Goal: Information Seeking & Learning: Learn about a topic

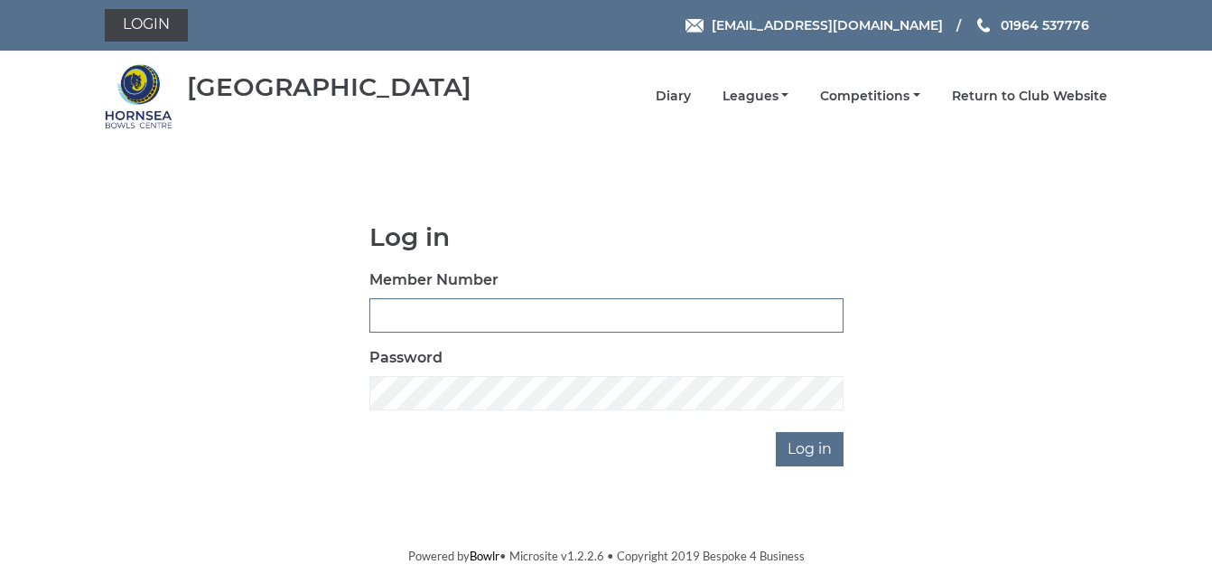
type input "1088"
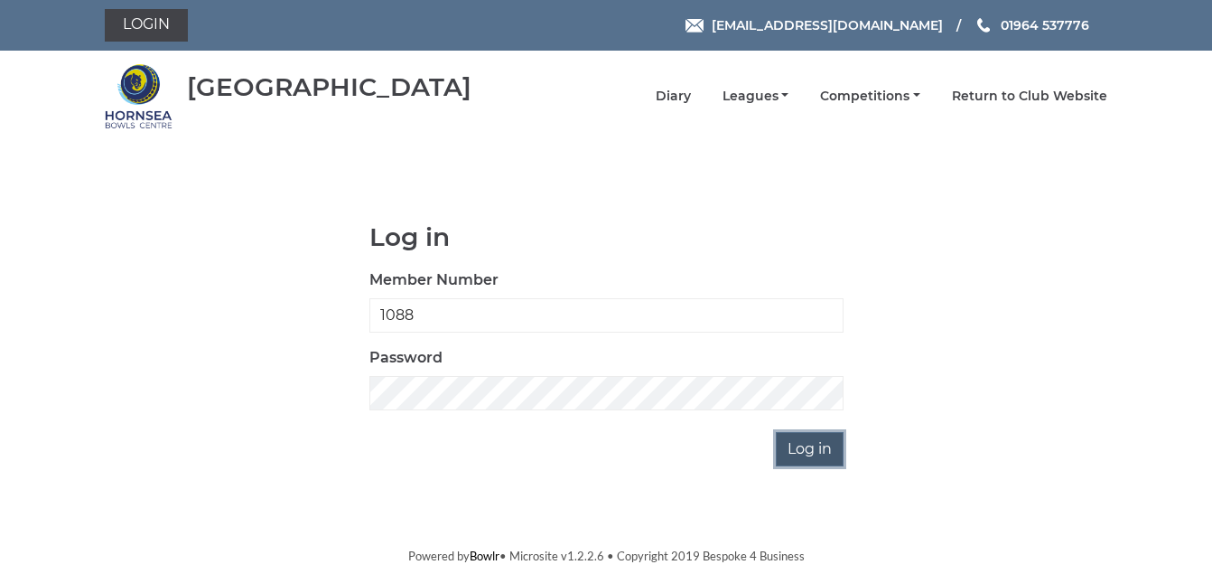
click at [806, 448] on input "Log in" at bounding box center [810, 449] width 68 height 34
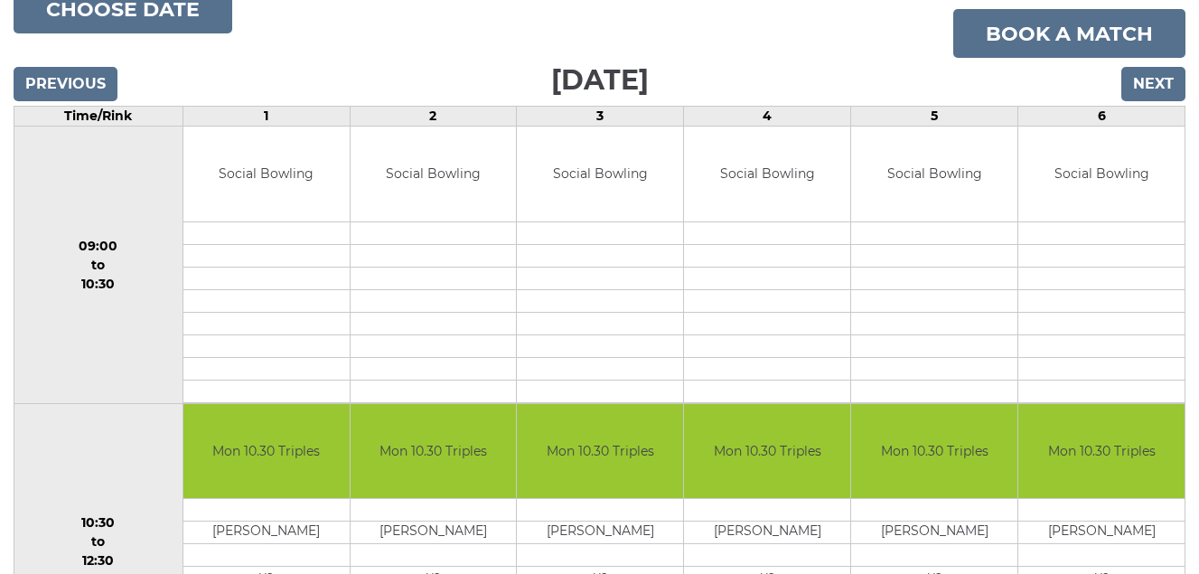
scroll to position [79, 0]
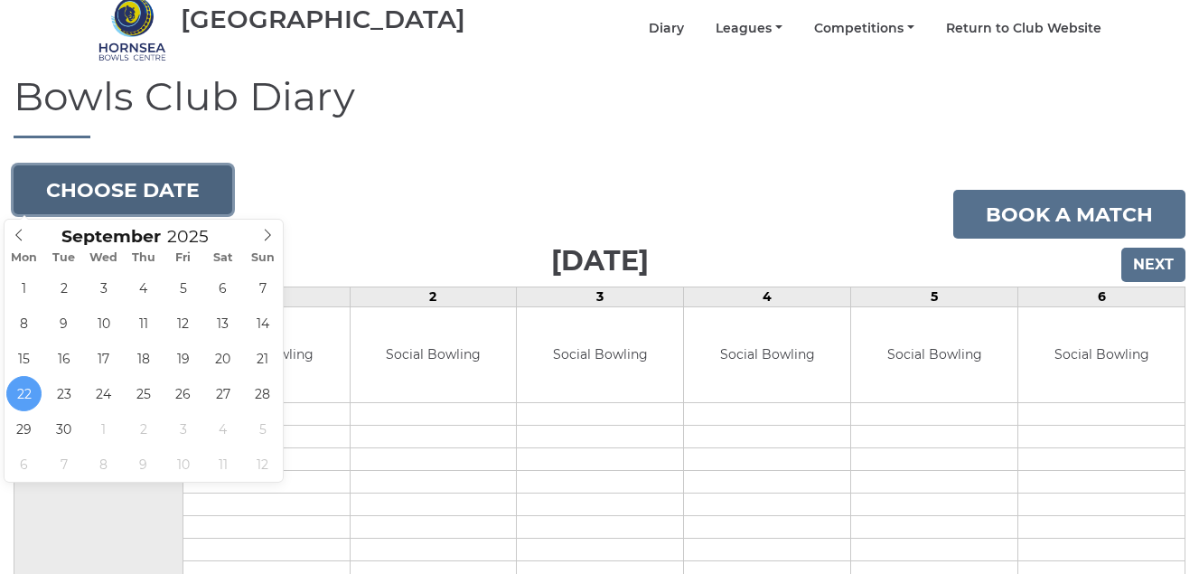
click at [143, 186] on button "Choose date" at bounding box center [123, 189] width 219 height 49
type input "2025-09-23"
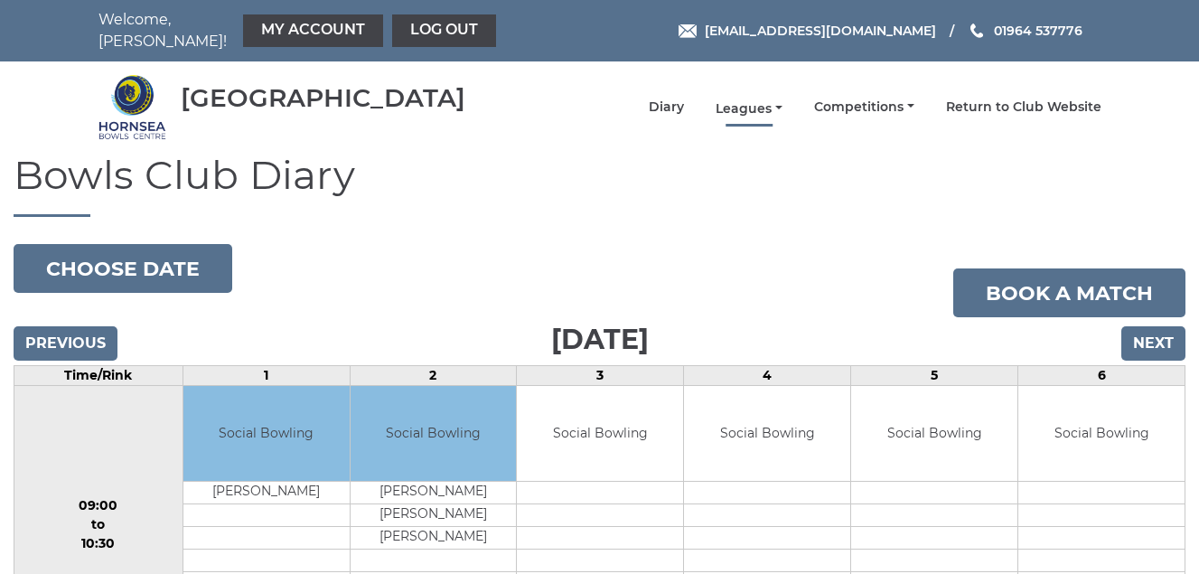
click at [738, 102] on link "Leagues" at bounding box center [748, 108] width 67 height 17
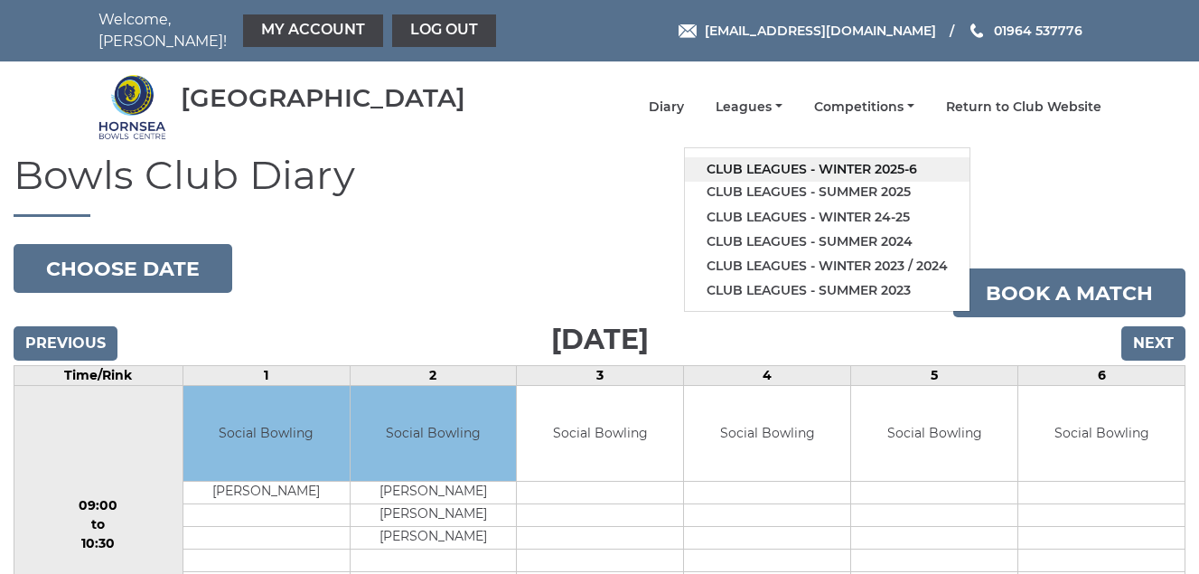
click at [774, 167] on link "Club leagues - Winter 2025-6" at bounding box center [827, 169] width 285 height 24
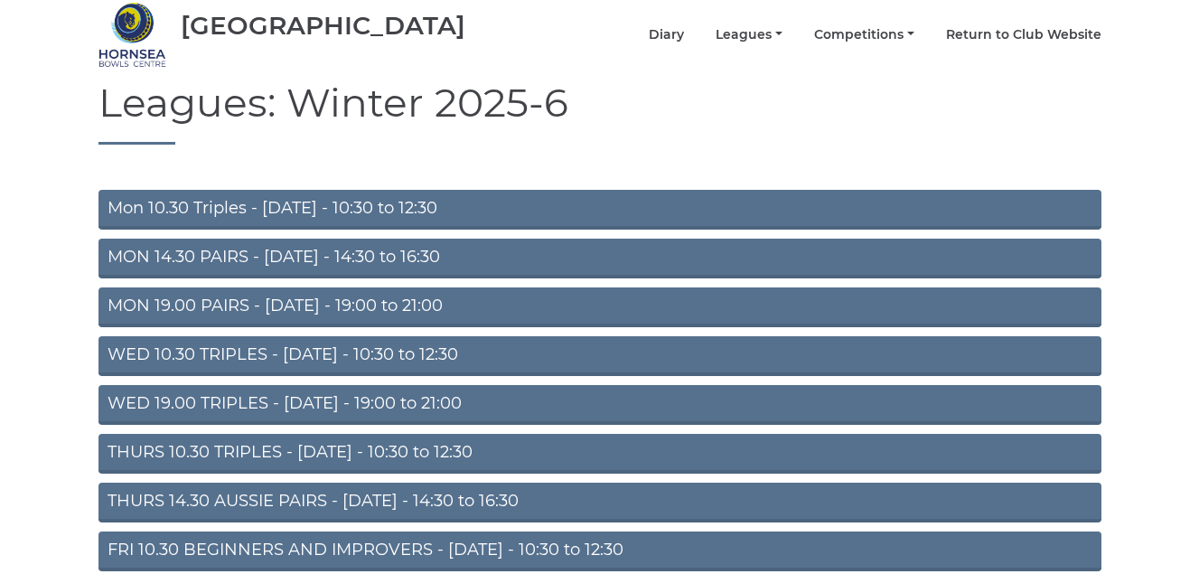
scroll to position [163, 0]
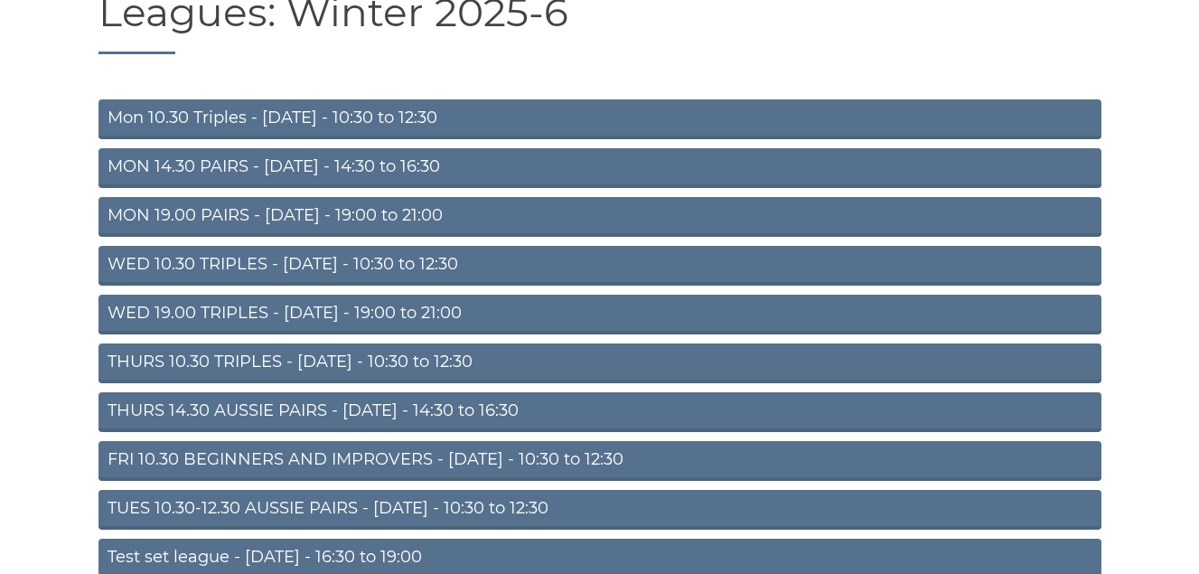
click at [310, 160] on link "MON 14.30 PAIRS - [DATE] - 14:30 to 16:30" at bounding box center [599, 168] width 1003 height 40
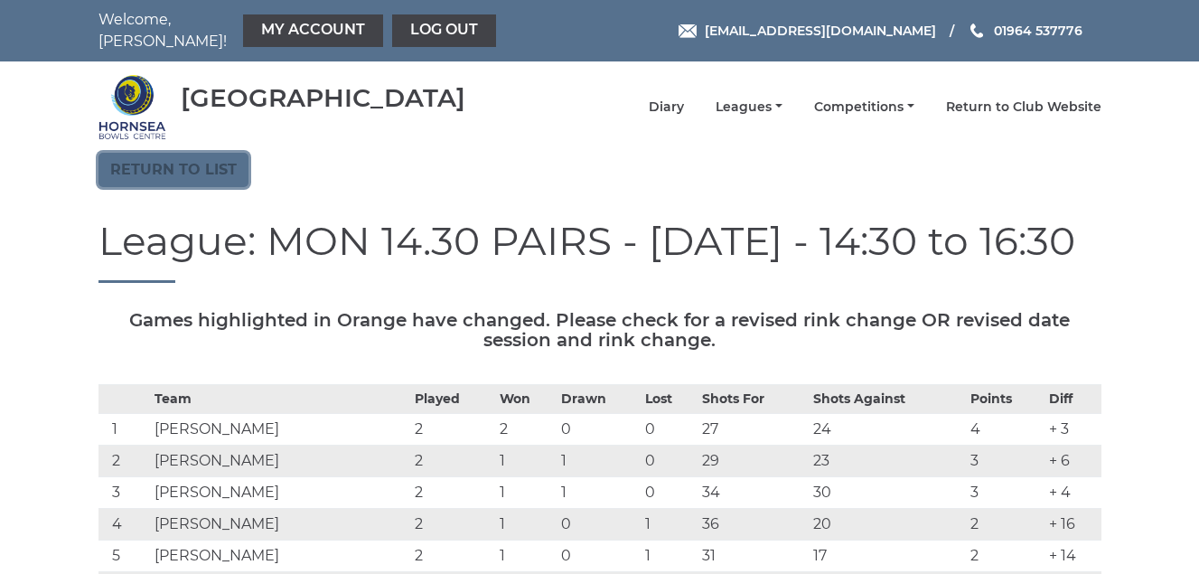
click at [157, 164] on link "Return to list" at bounding box center [173, 170] width 150 height 34
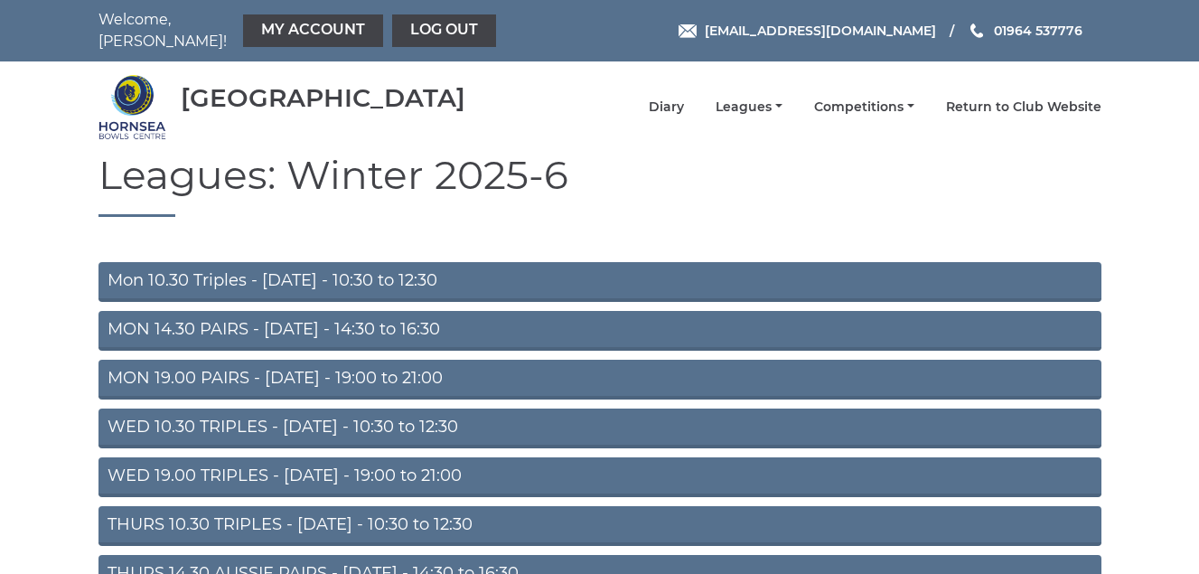
scroll to position [90, 0]
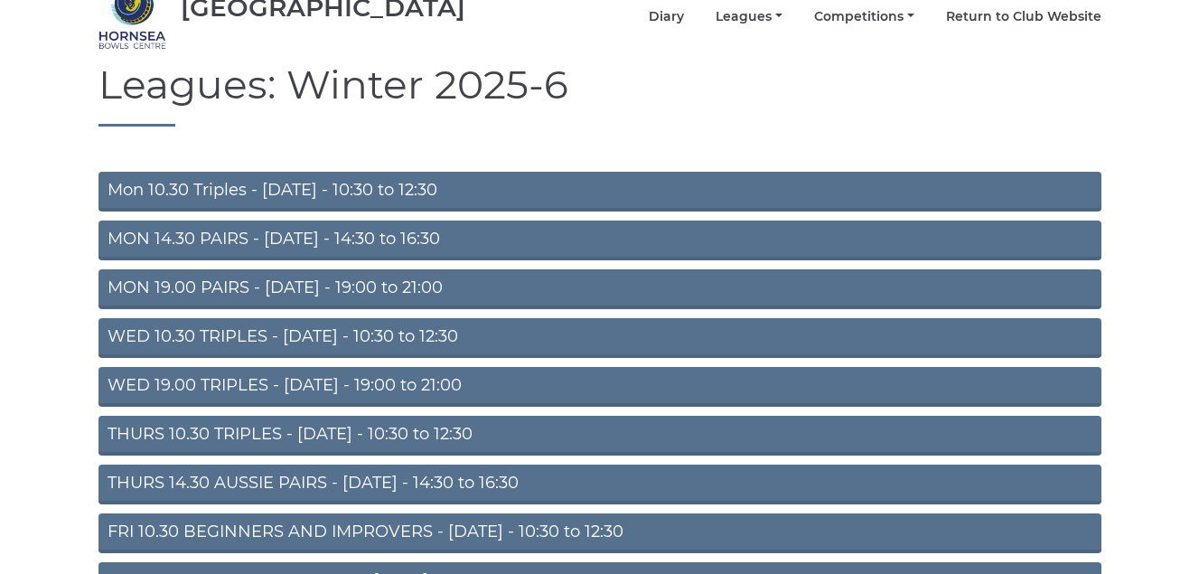
click at [291, 285] on link "MON 19.00 PAIRS - [DATE] - 19:00 to 21:00" at bounding box center [599, 289] width 1003 height 40
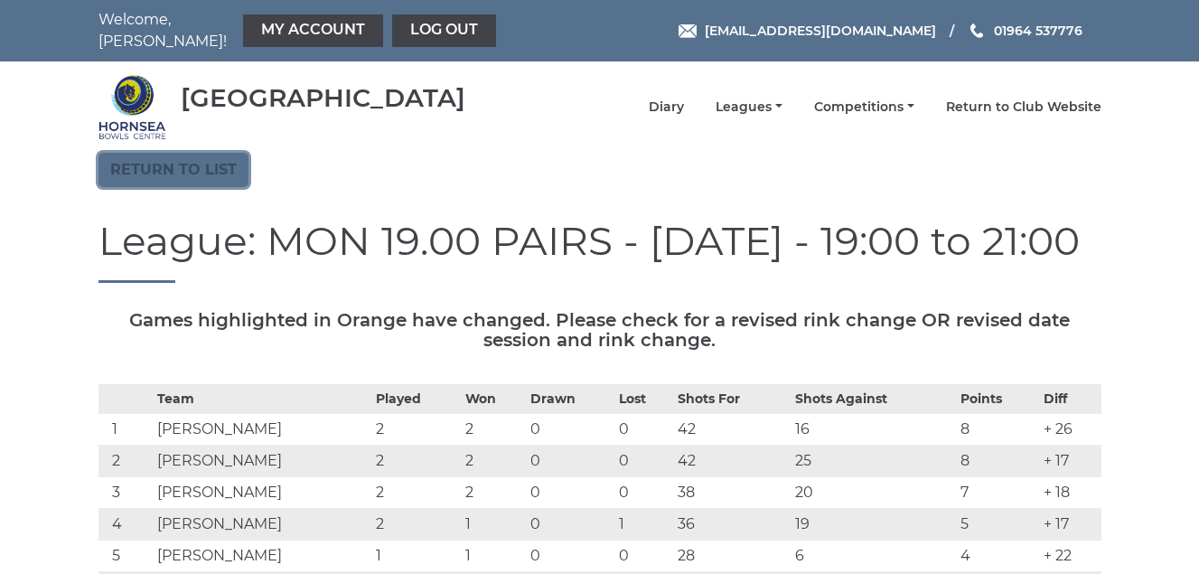
click at [188, 161] on link "Return to list" at bounding box center [173, 170] width 150 height 34
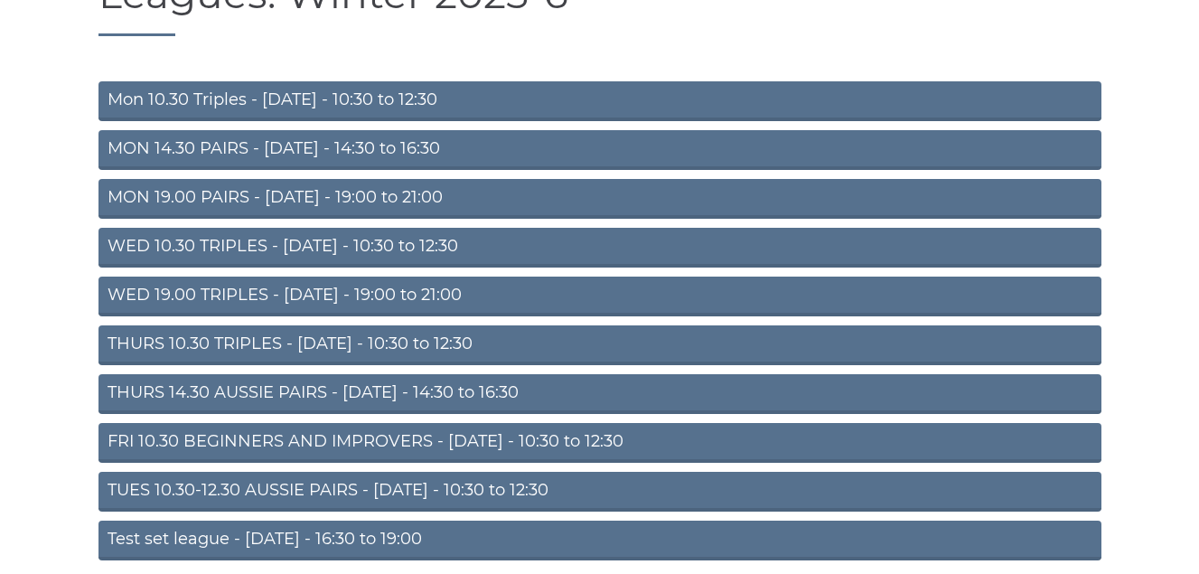
scroll to position [253, 0]
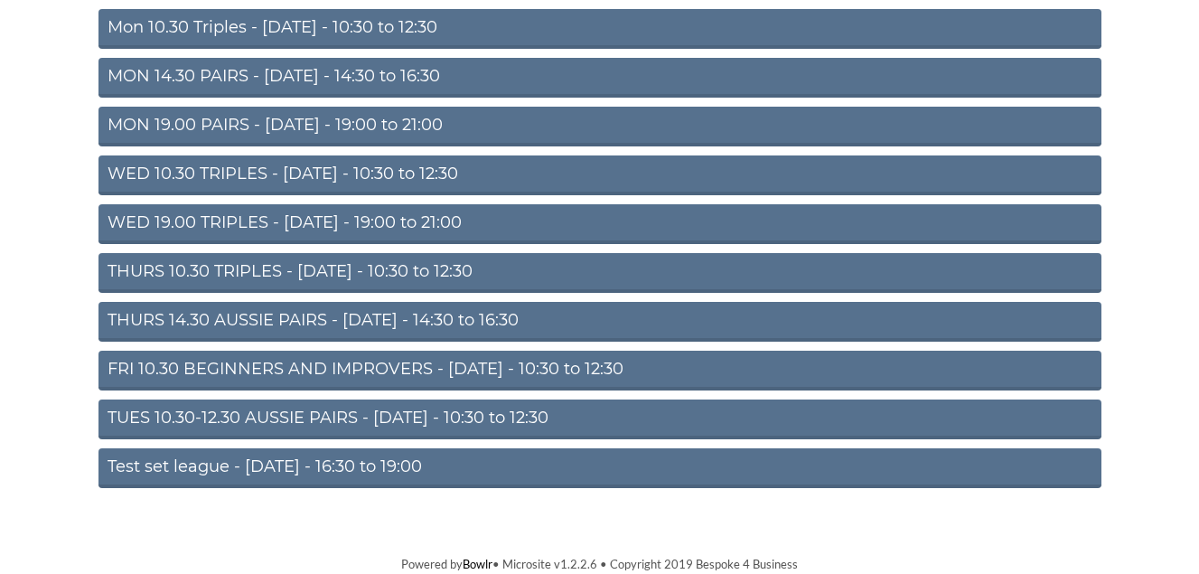
click at [388, 314] on link "THURS 14.30 AUSSIE PAIRS - Thursday - 14:30 to 16:30" at bounding box center [599, 322] width 1003 height 40
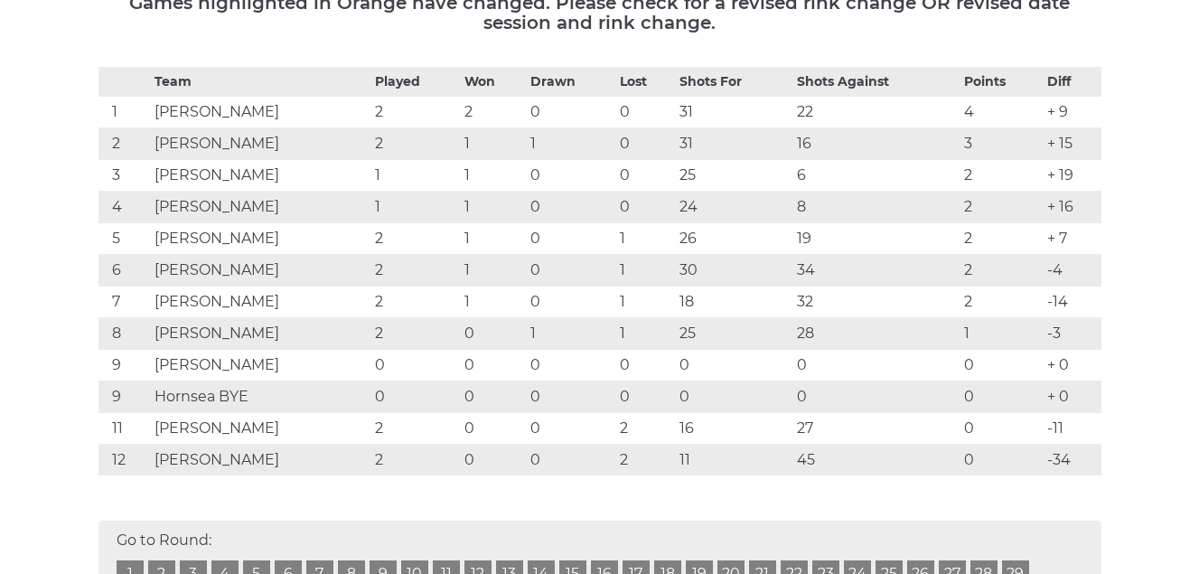
scroll to position [90, 0]
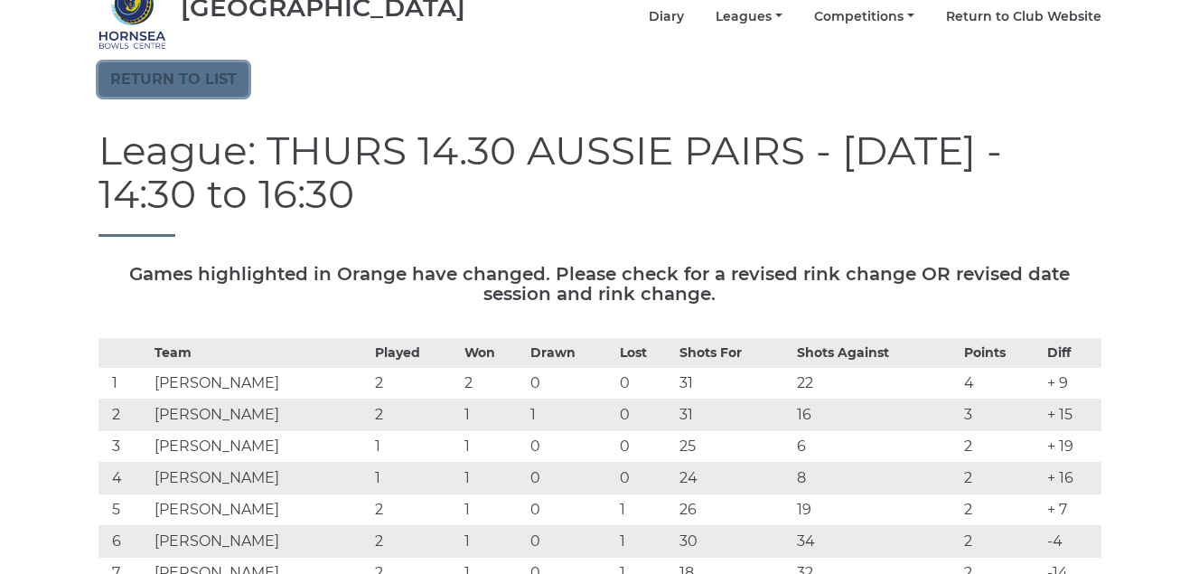
click at [202, 75] on link "Return to list" at bounding box center [173, 79] width 150 height 34
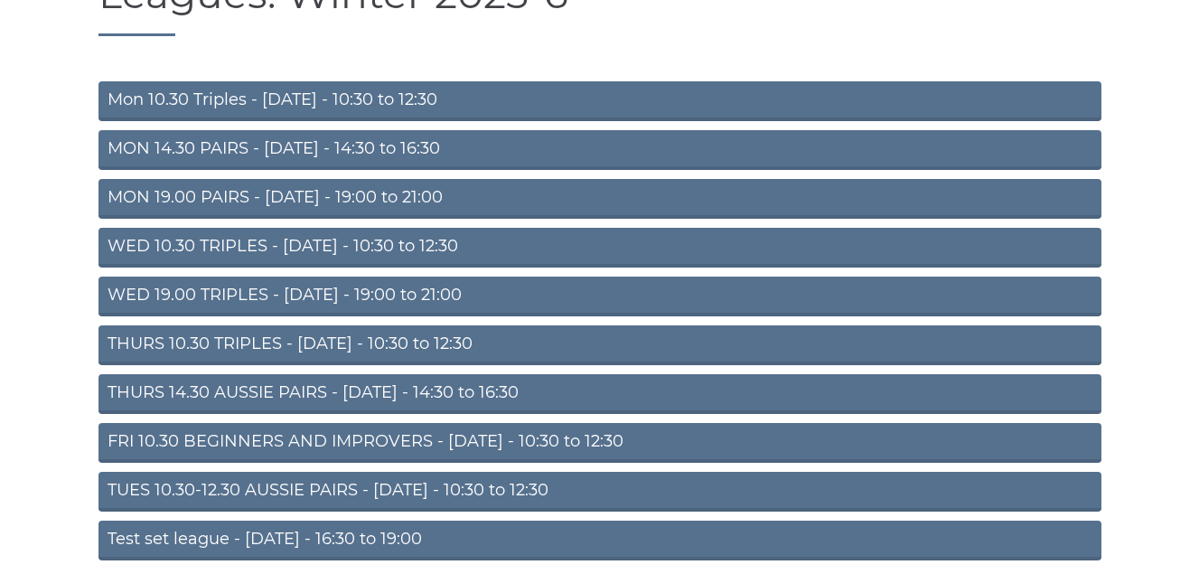
scroll to position [253, 0]
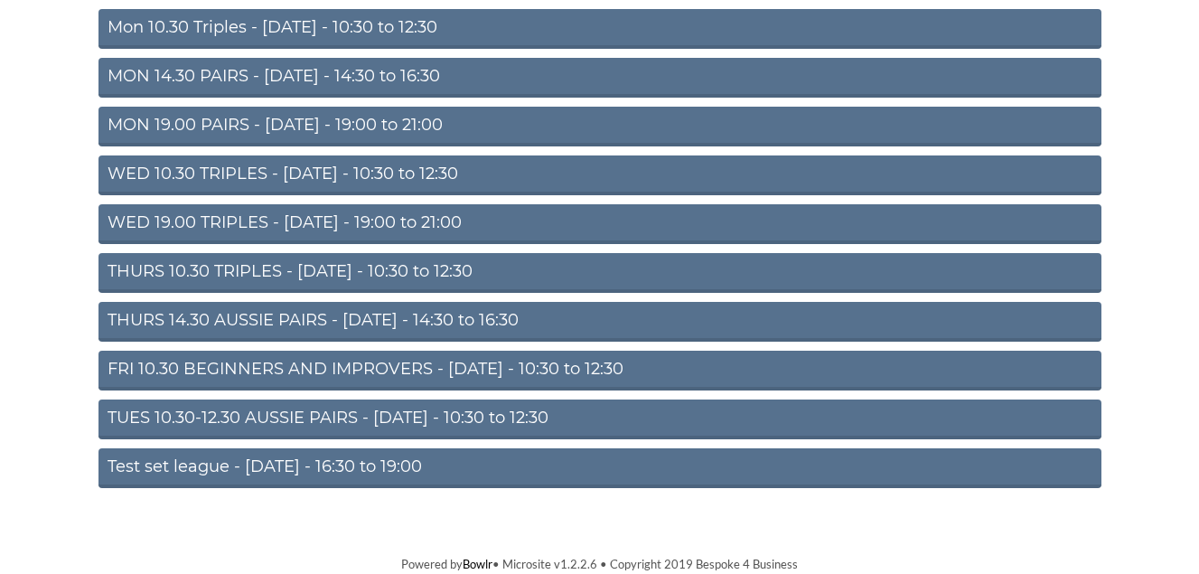
click at [338, 416] on link "TUES 10.30-12.30 AUSSIE PAIRS - [DATE] - 10:30 to 12:30" at bounding box center [599, 419] width 1003 height 40
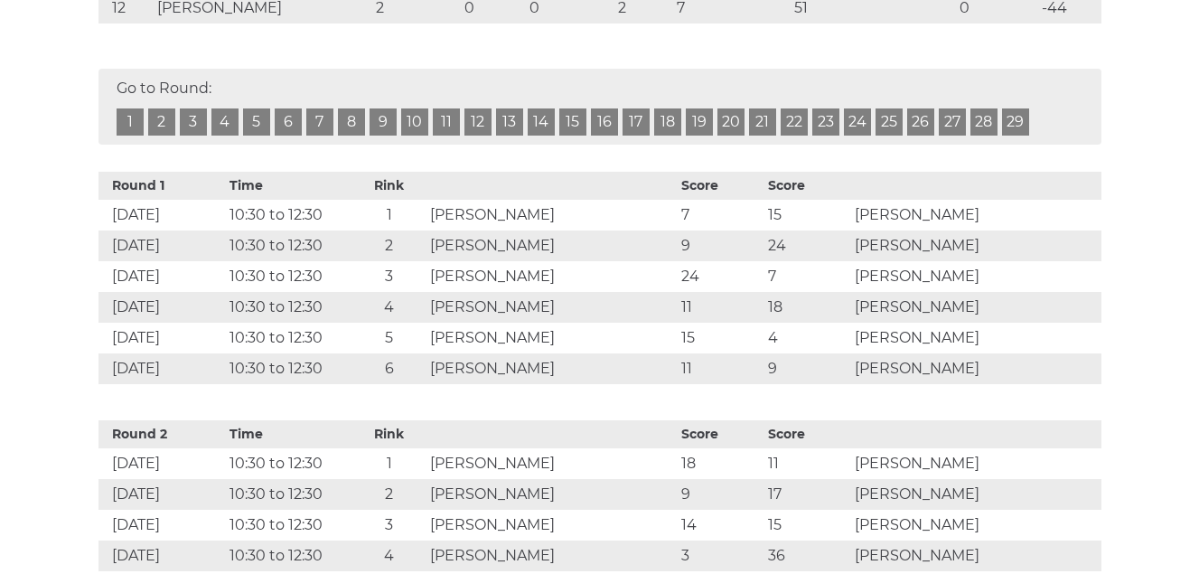
scroll to position [903, 0]
